Goal: Task Accomplishment & Management: Use online tool/utility

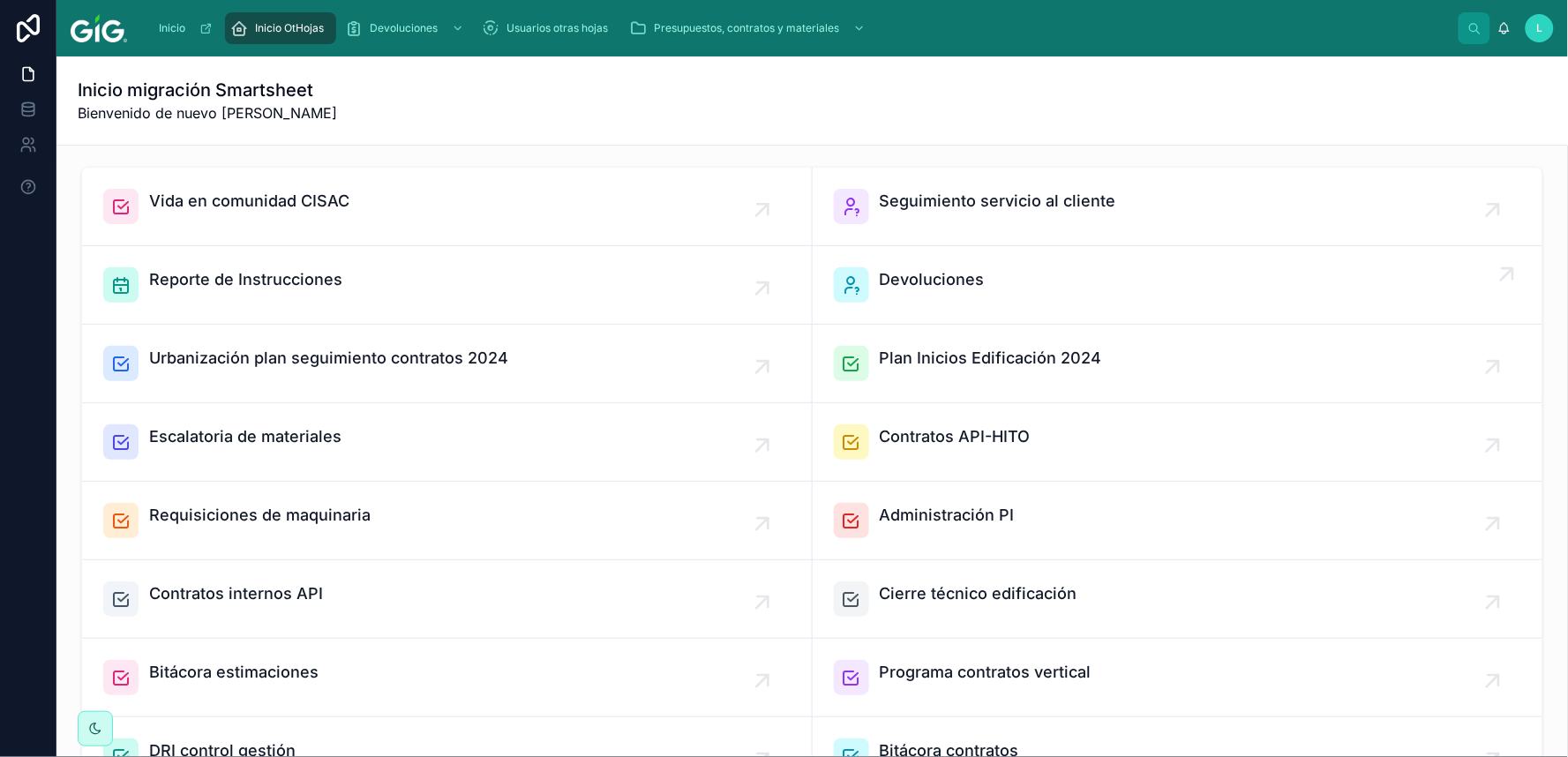
click at [944, 268] on span "Devoluciones" at bounding box center [932, 280] width 105 height 25
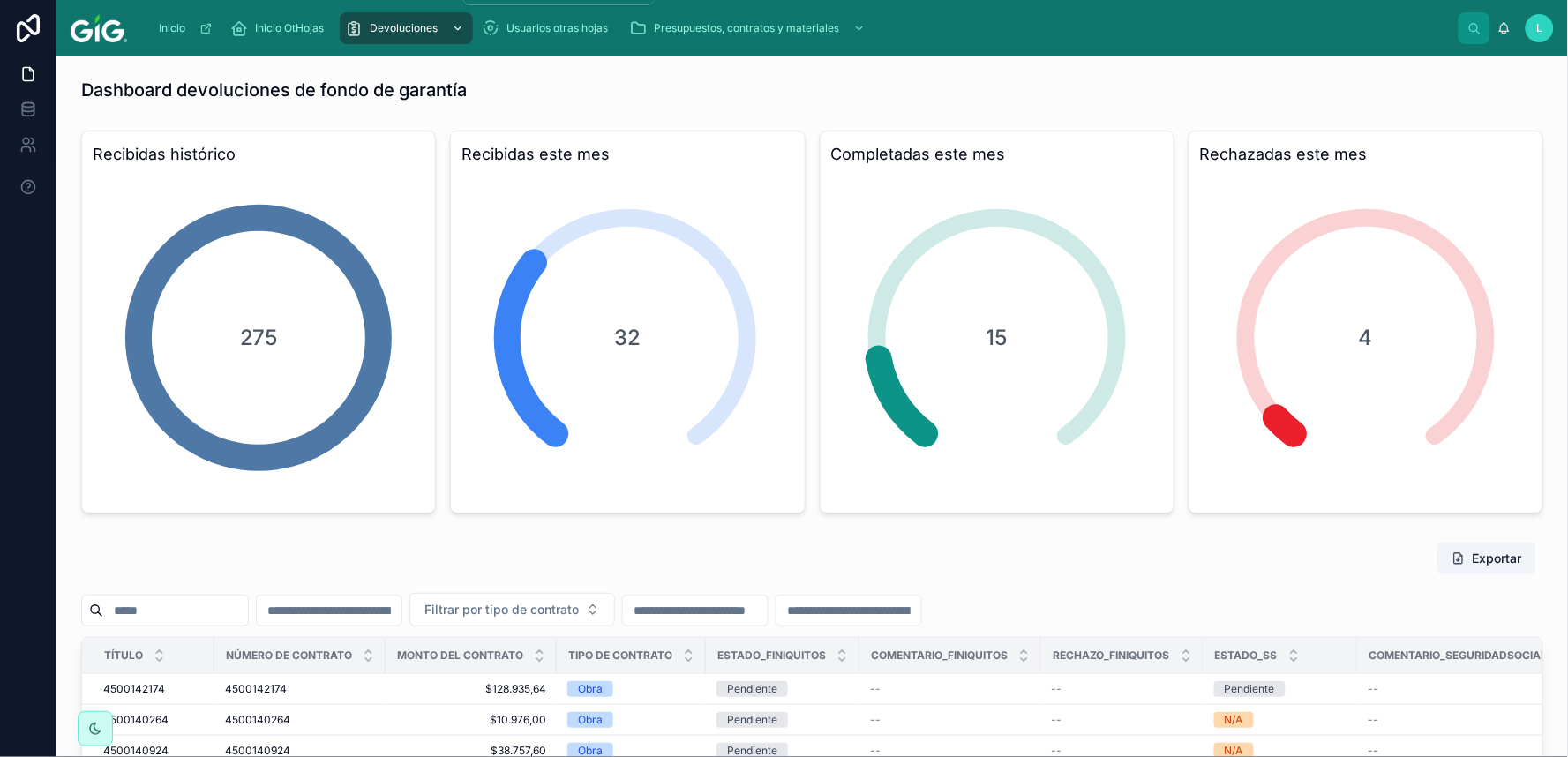
click at [459, 22] on icon "scrollable content" at bounding box center [458, 28] width 12 height 12
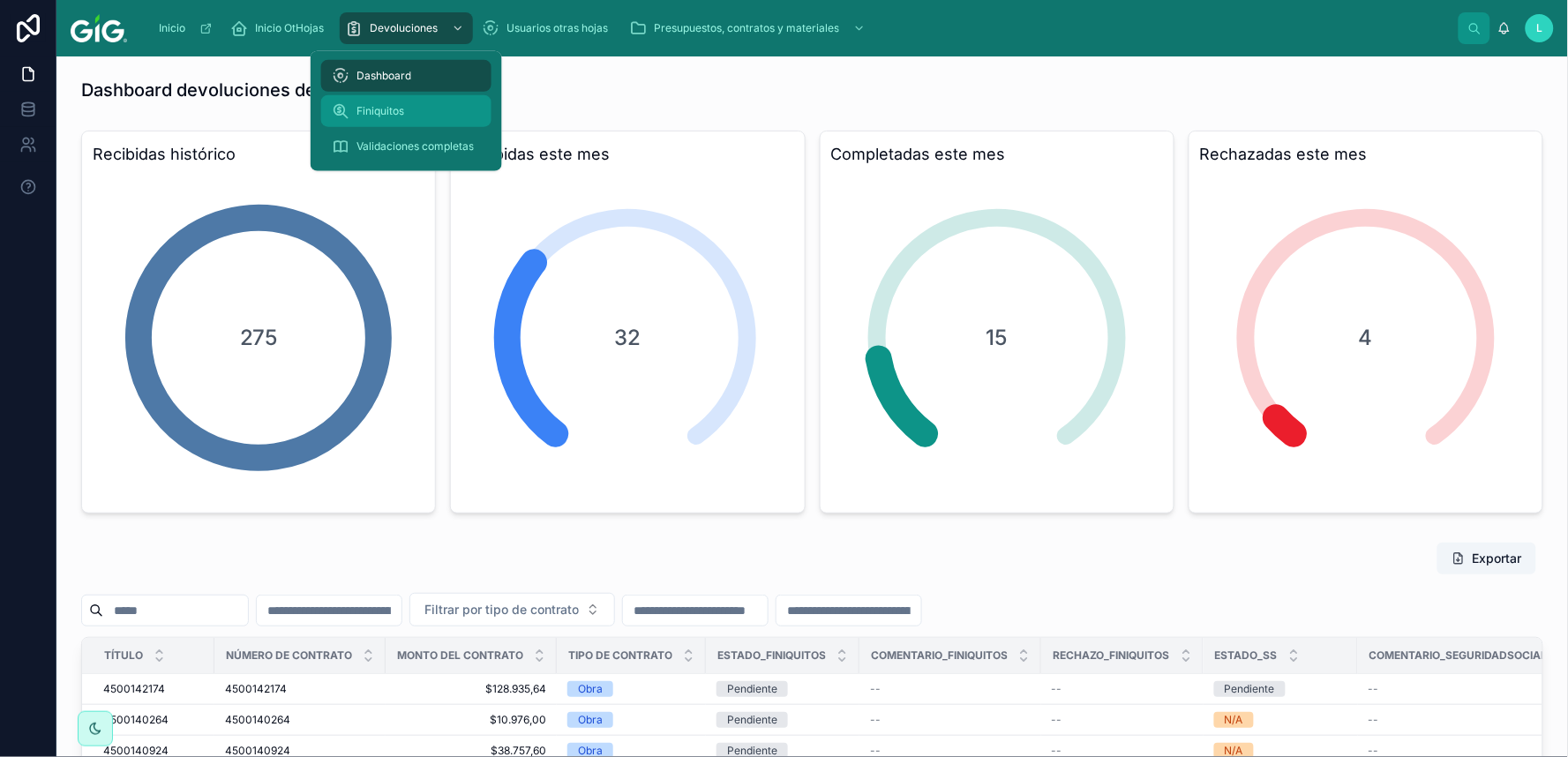
click at [383, 109] on span "Finiquitos" at bounding box center [380, 111] width 47 height 14
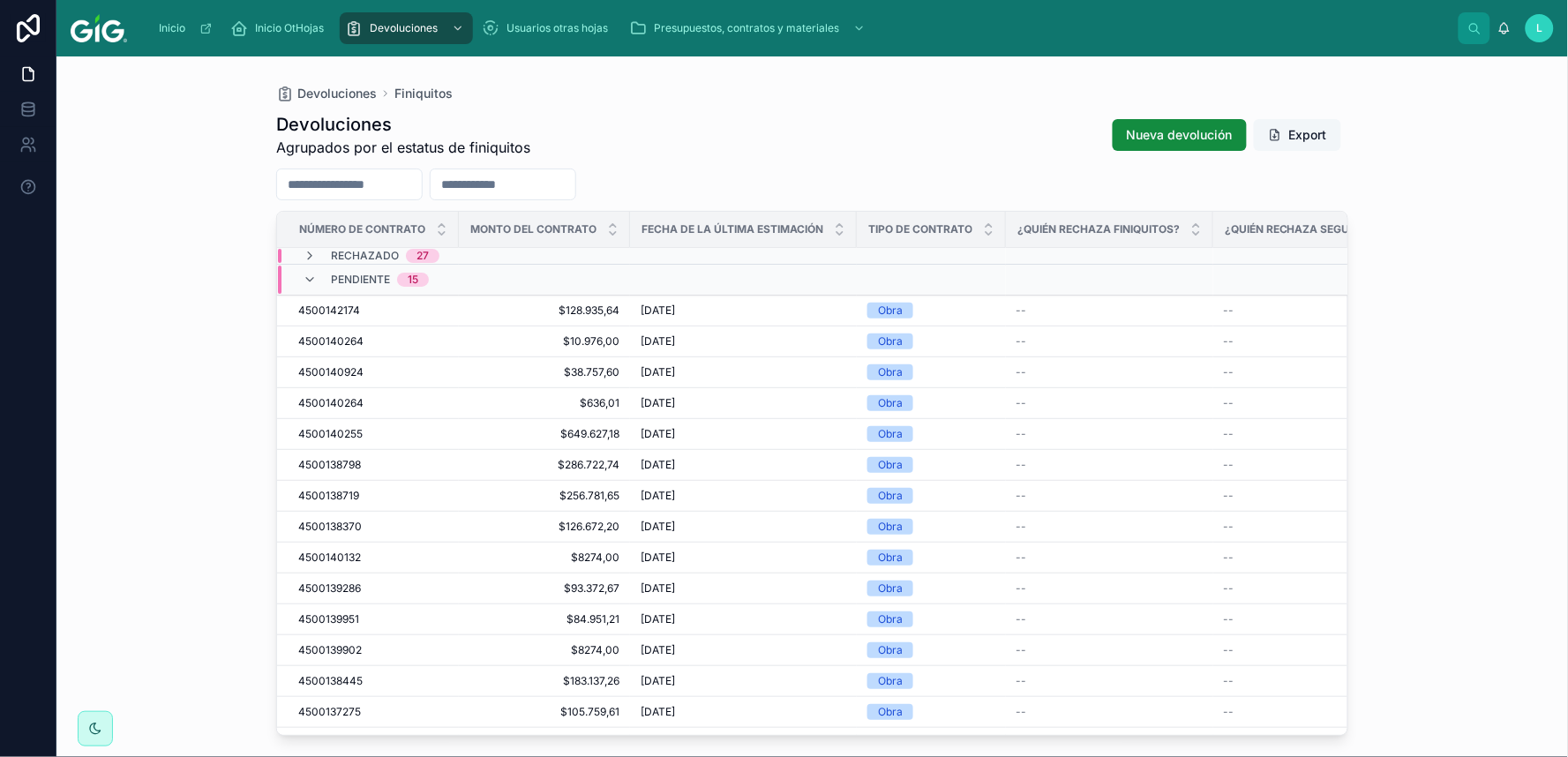
click at [1315, 132] on button "Export" at bounding box center [1297, 134] width 87 height 31
